Goal: Find specific page/section: Find specific page/section

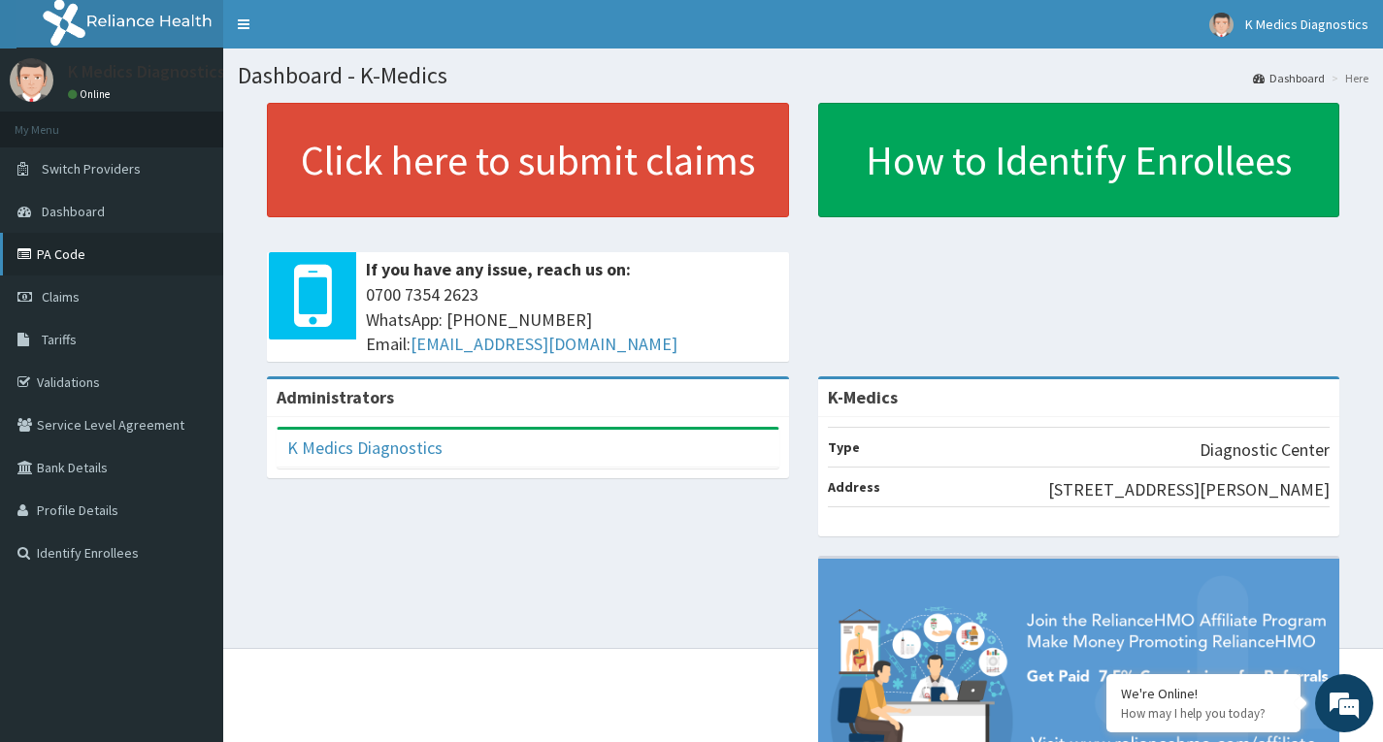
click at [61, 258] on link "PA Code" at bounding box center [111, 254] width 223 height 43
click at [122, 554] on link "Identify Enrollees" at bounding box center [111, 553] width 223 height 43
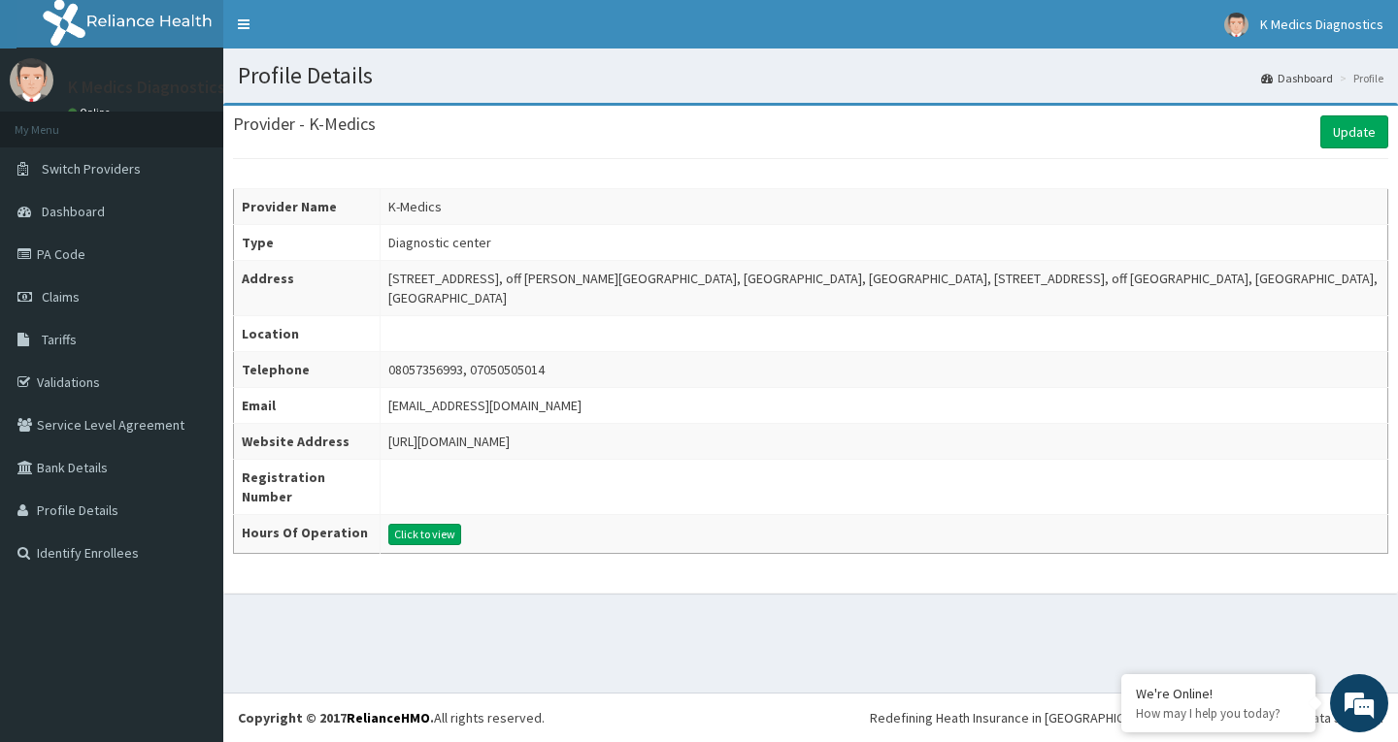
click at [509, 360] on div "08057356993, 07050505014" at bounding box center [466, 369] width 156 height 19
click at [92, 544] on link "Identify Enrollees" at bounding box center [111, 553] width 223 height 43
click at [59, 251] on link "PA Code" at bounding box center [111, 254] width 223 height 43
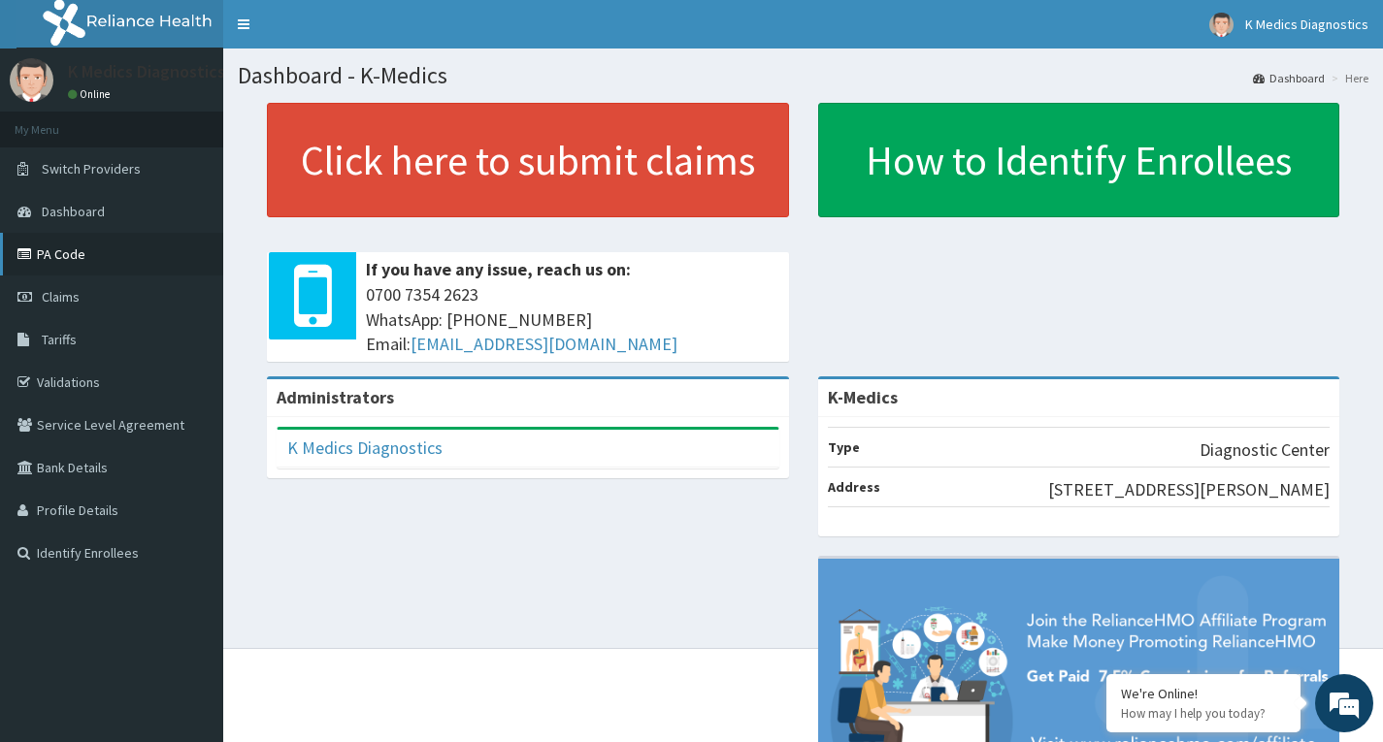
click at [66, 260] on link "PA Code" at bounding box center [111, 254] width 223 height 43
